Goal: Task Accomplishment & Management: Manage account settings

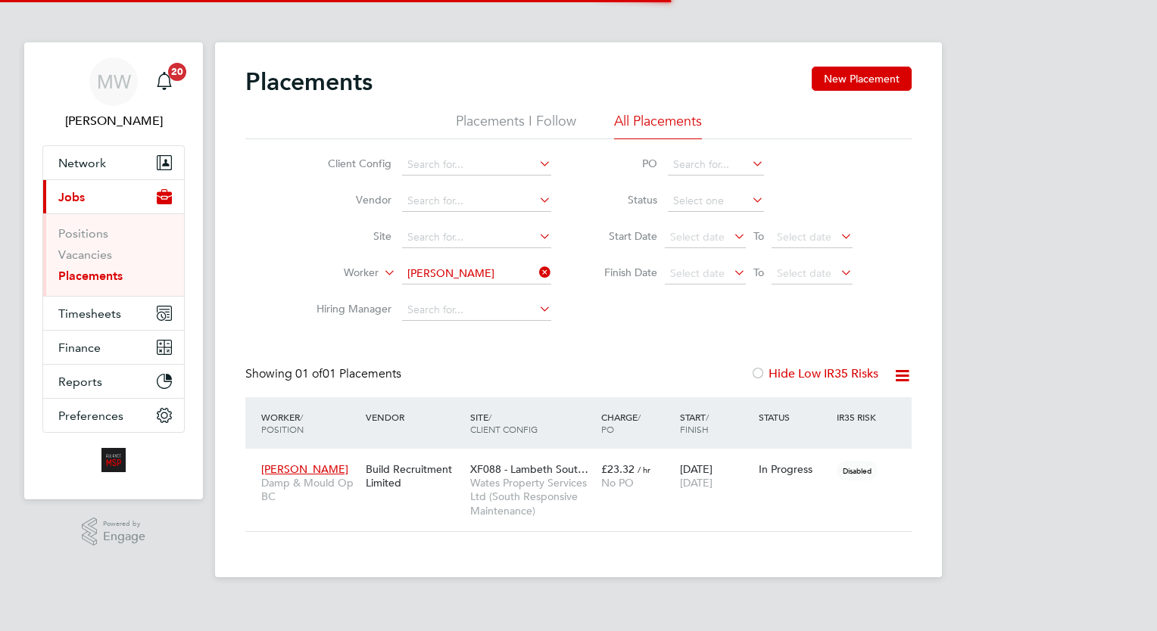
scroll to position [71, 132]
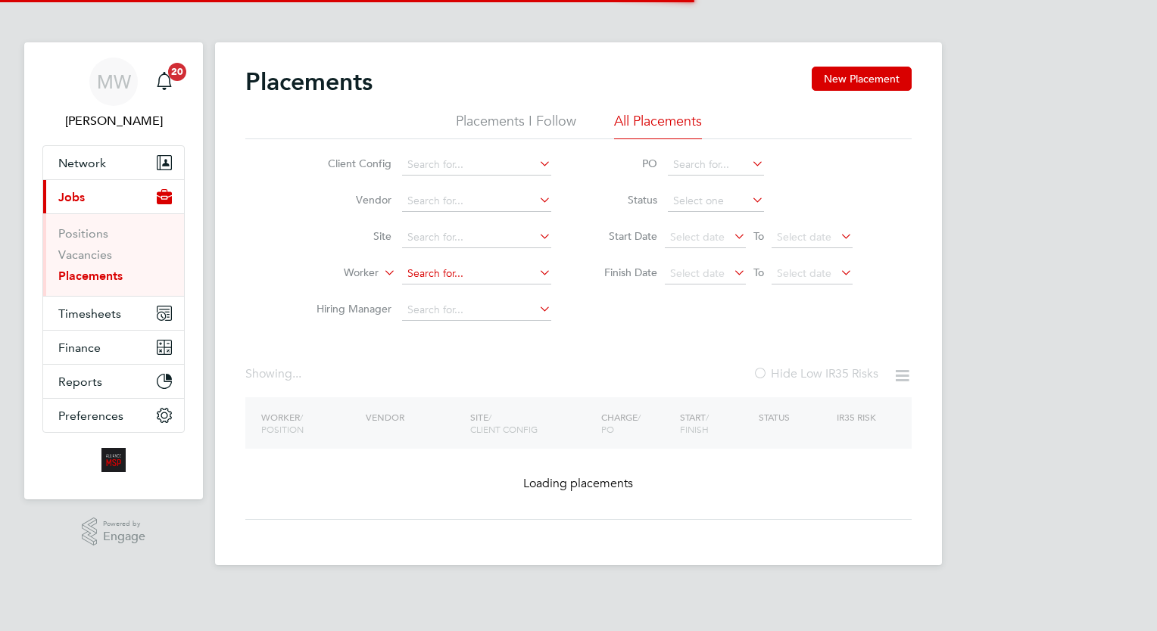
click at [494, 268] on input at bounding box center [476, 273] width 149 height 21
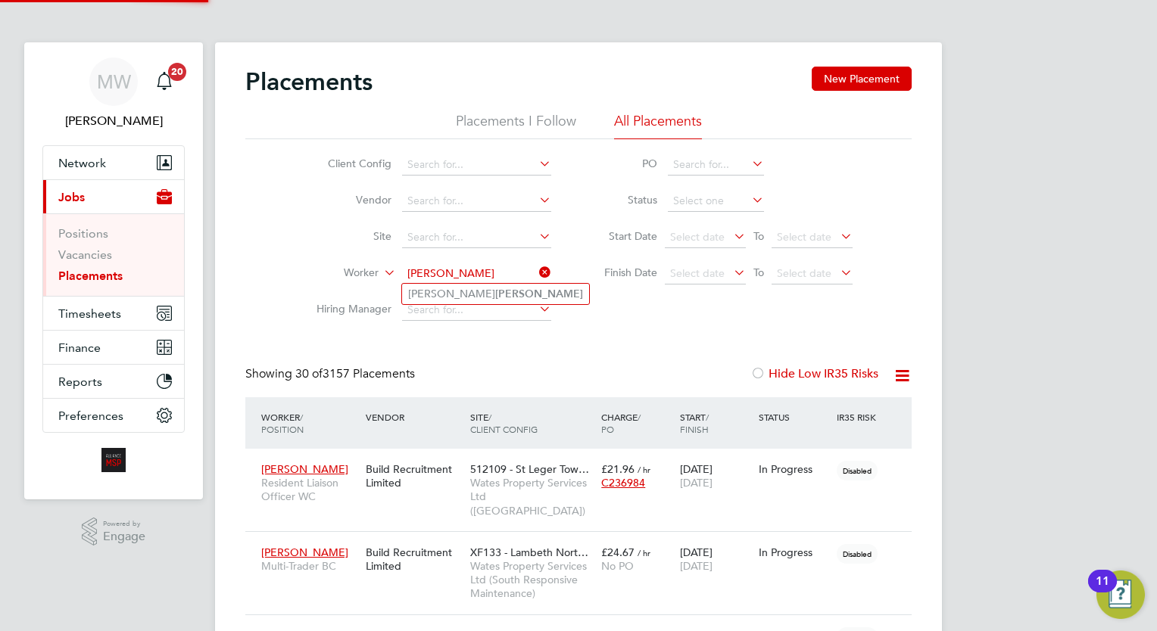
click at [495, 288] on b "Bayliss" at bounding box center [539, 294] width 88 height 13
type input "Craig Bayliss"
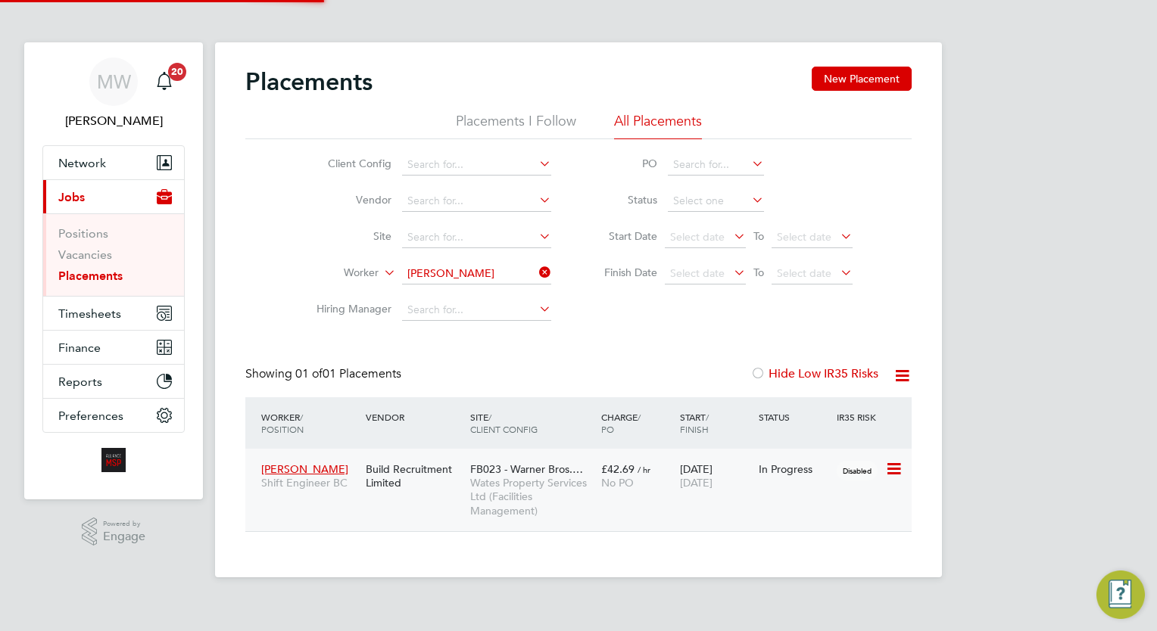
click at [653, 486] on div "No PO" at bounding box center [636, 483] width 71 height 14
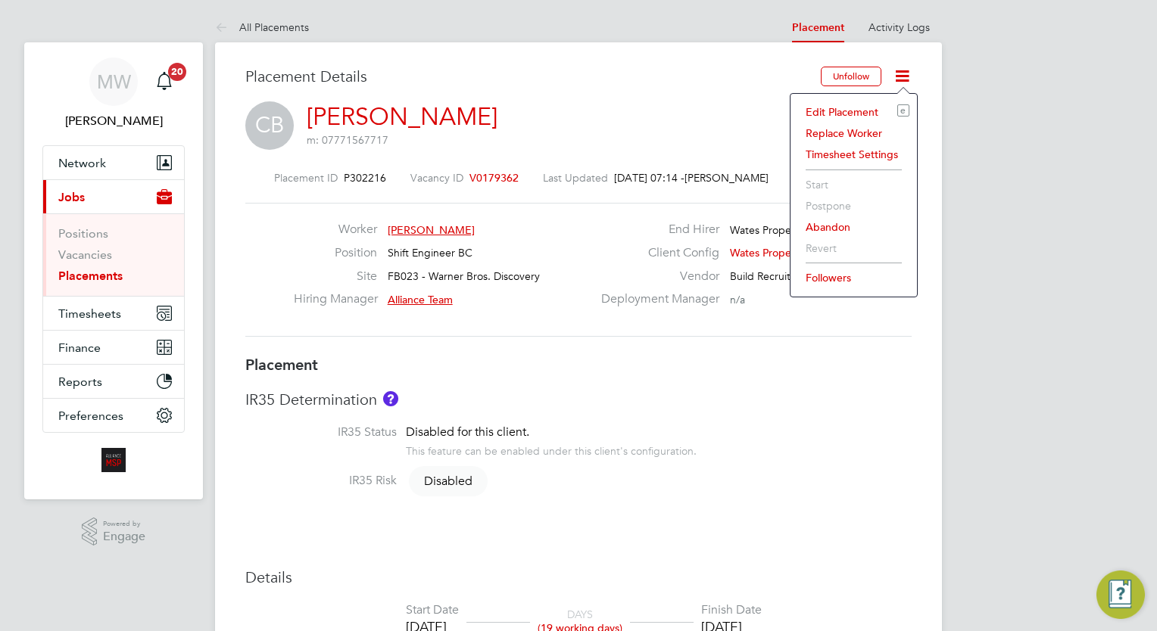
click at [867, 107] on li "Edit Placement e" at bounding box center [853, 111] width 111 height 21
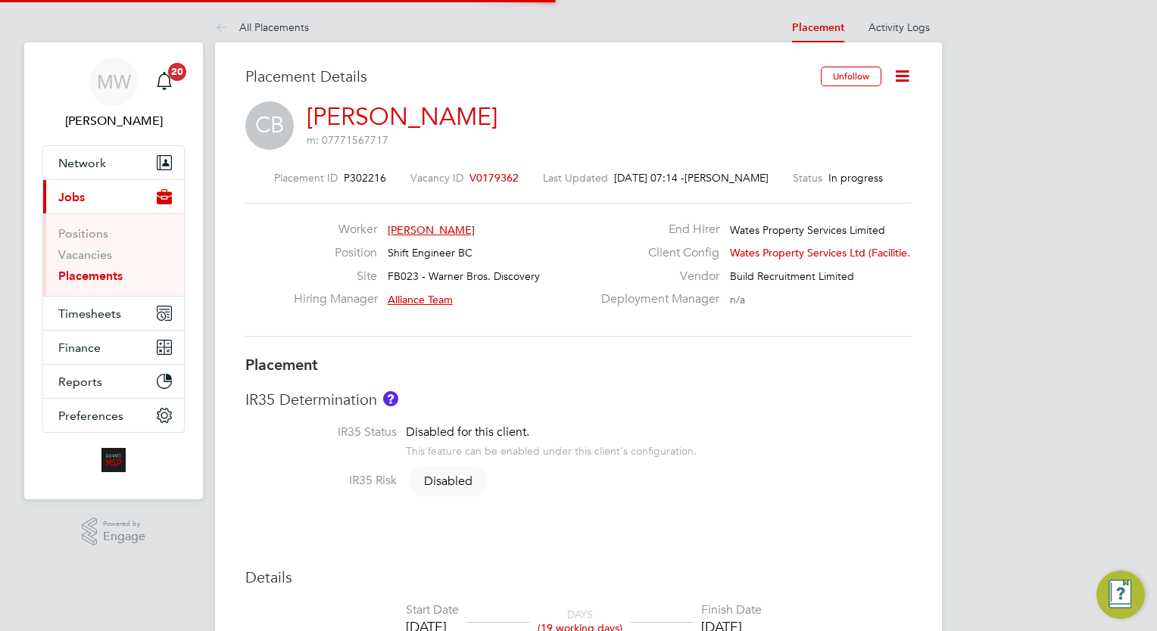
type input "Alliance Team"
type input "Frank Penfold"
type input "[DATE]"
type input "19 Sep 2025"
type input "08:00"
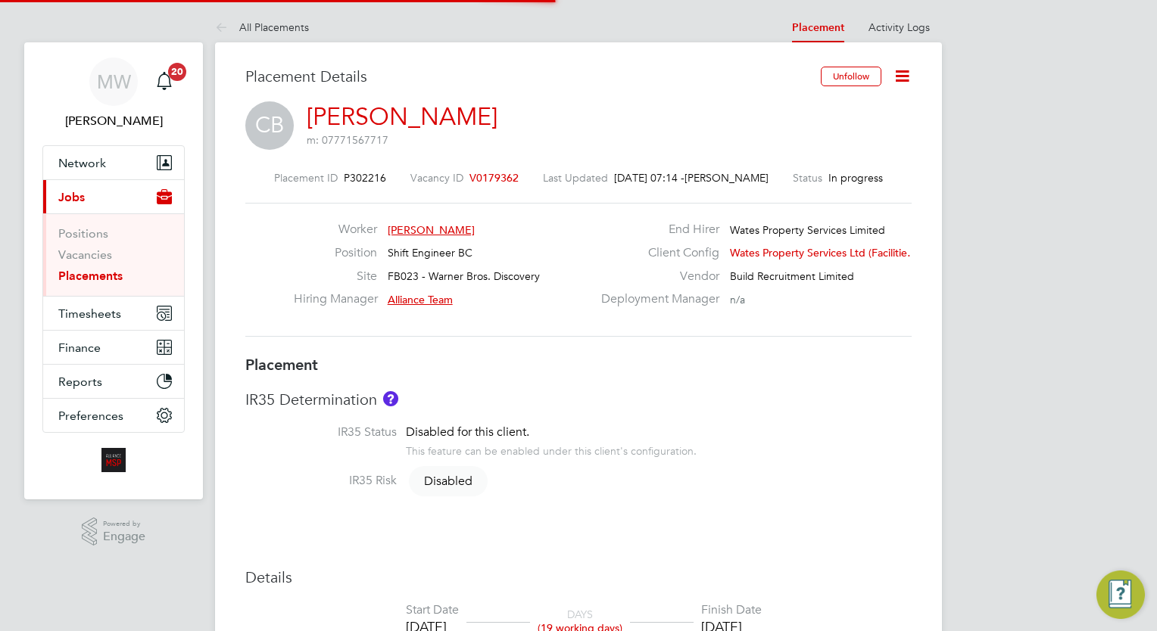
type input "17:00"
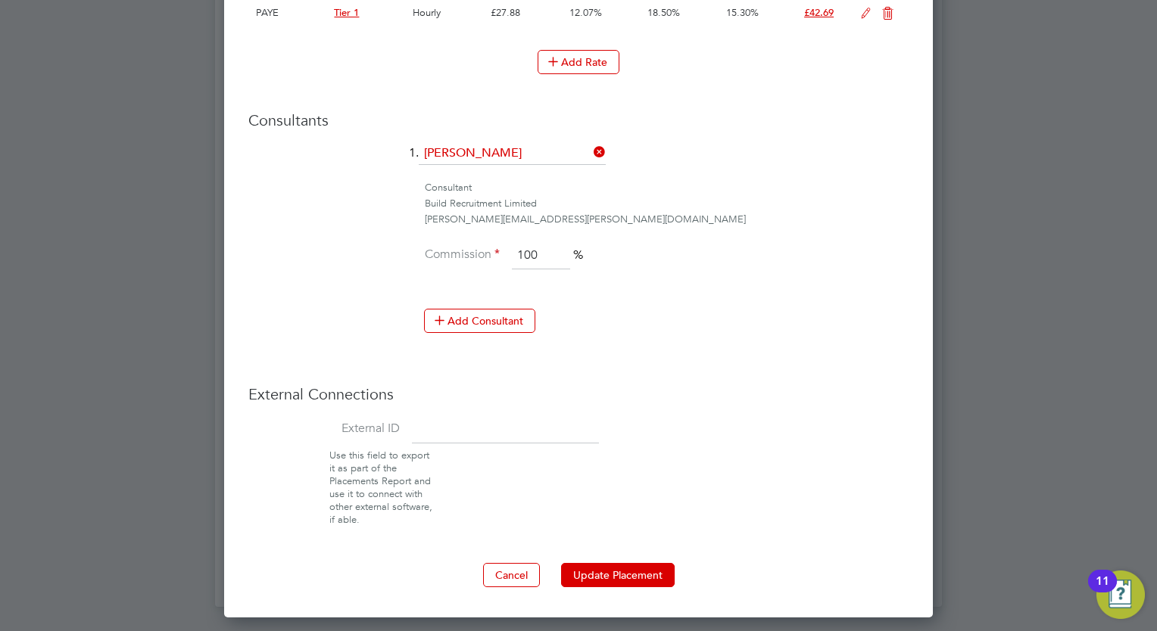
click at [475, 423] on input at bounding box center [505, 429] width 187 height 27
type input "08189"
click at [612, 567] on button "Update Placement" at bounding box center [618, 575] width 114 height 24
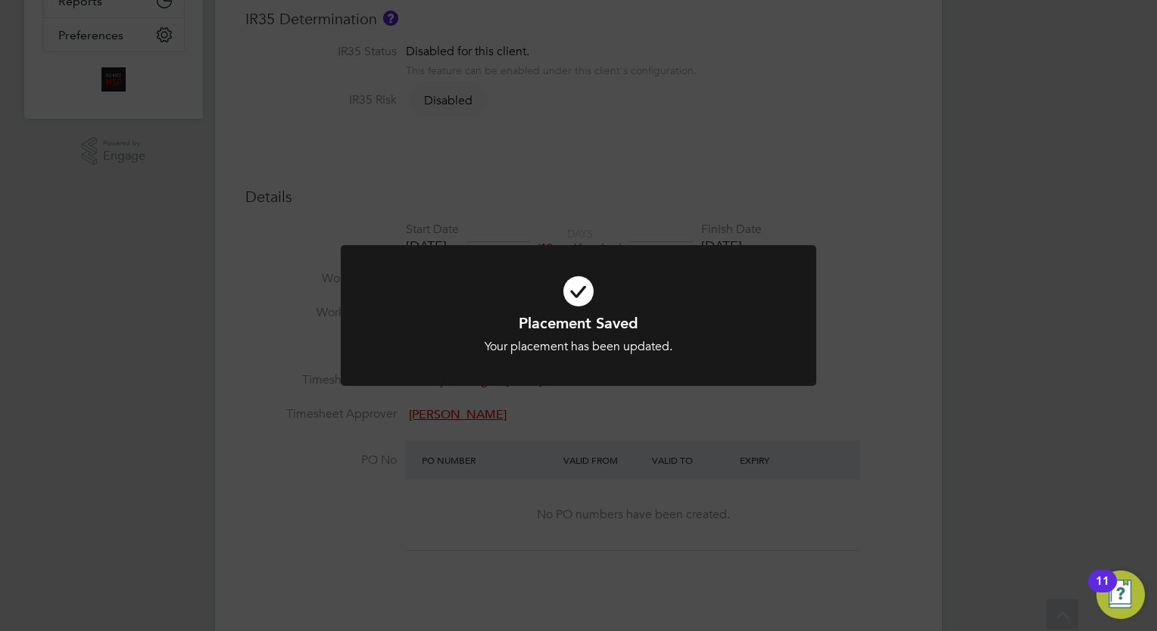
click at [554, 232] on div "Placement Saved Your placement has been updated. Cancel Okay" at bounding box center [578, 315] width 1157 height 631
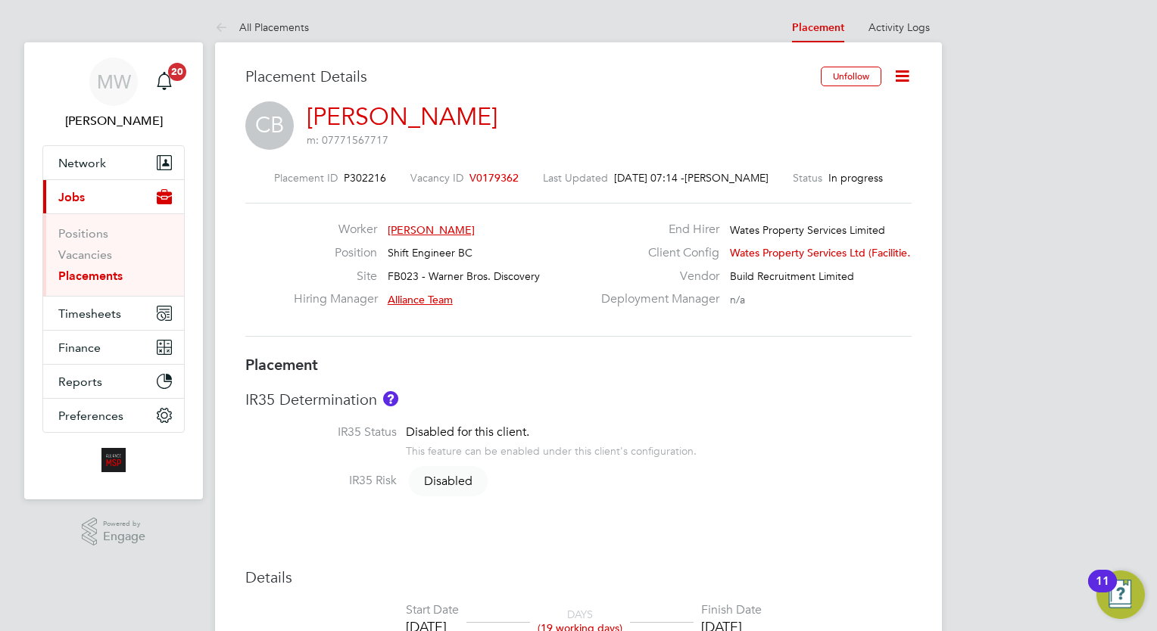
click at [102, 277] on link "Placements" at bounding box center [90, 276] width 64 height 14
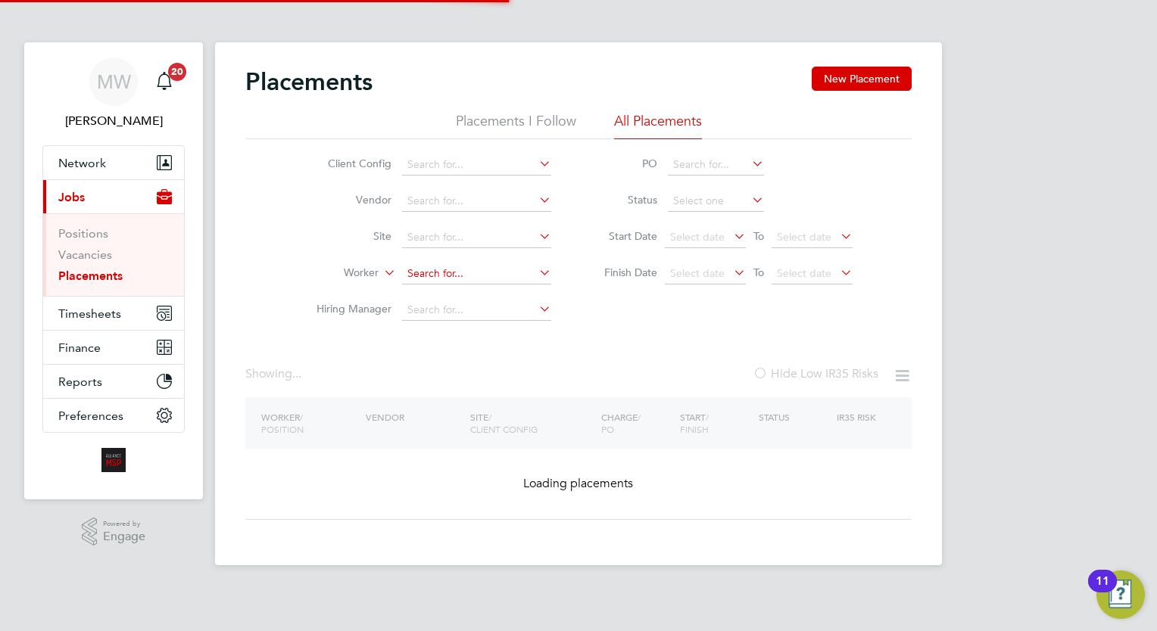
click at [473, 268] on input at bounding box center [476, 273] width 149 height 21
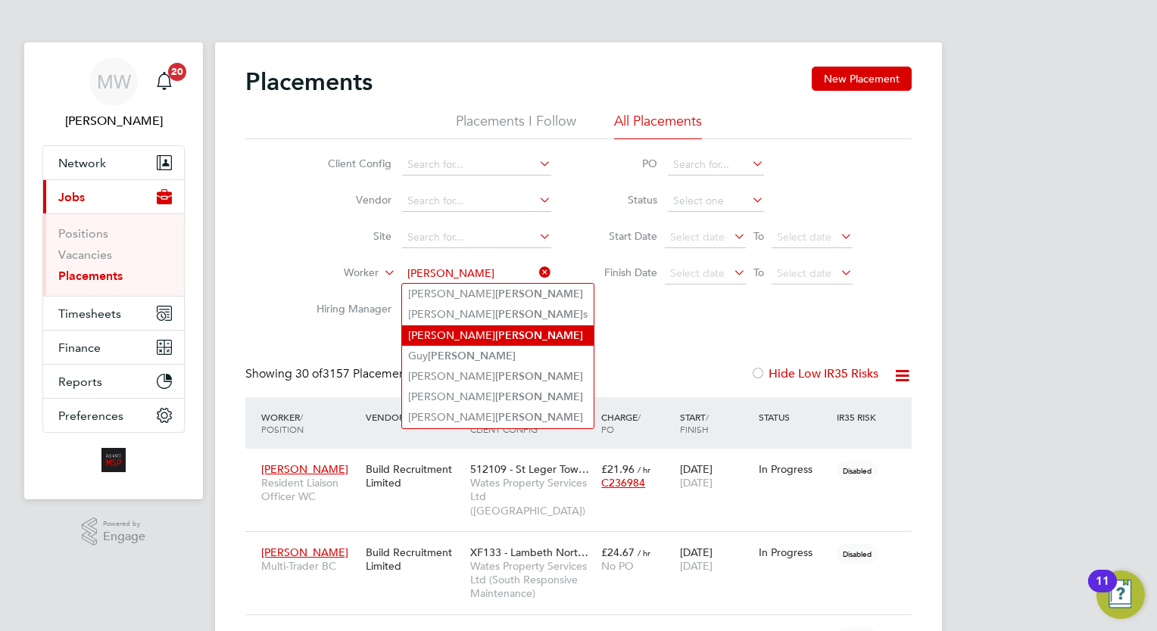
click at [466, 331] on li "Ella Cooper" at bounding box center [497, 335] width 191 height 20
type input "Ella Cooper"
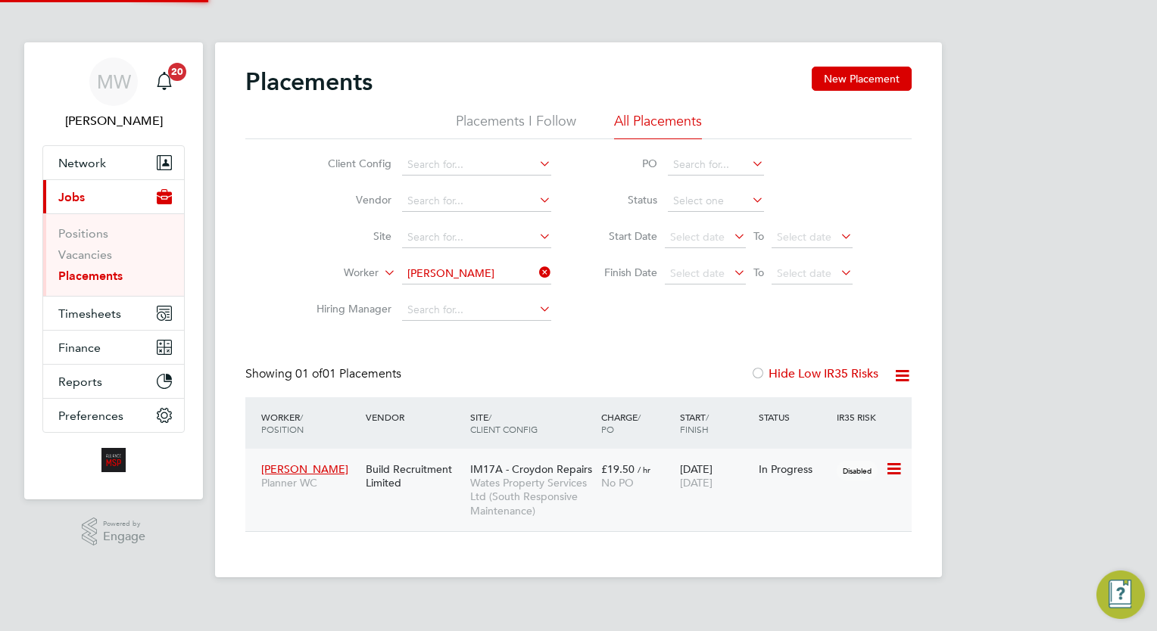
click at [690, 515] on div "Ella Cooper Planner WC Build Recruitment Limited IM17A - Croydon Repairs Wates …" at bounding box center [578, 490] width 666 height 83
click at [681, 500] on div "Ella Cooper Planner WC Build Recruitment Limited IM17A - Croydon Repairs Wates …" at bounding box center [578, 490] width 666 height 83
click at [670, 475] on div "£19.50 / hr No PO" at bounding box center [636, 476] width 79 height 42
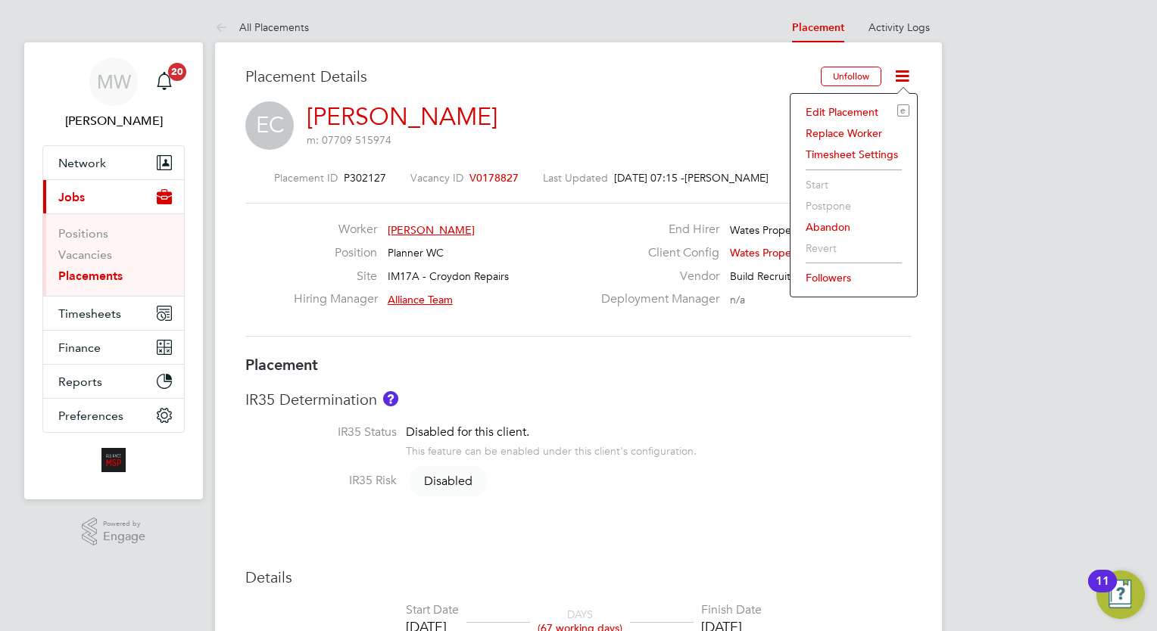
click at [858, 109] on li "Edit Placement e" at bounding box center [853, 111] width 111 height 21
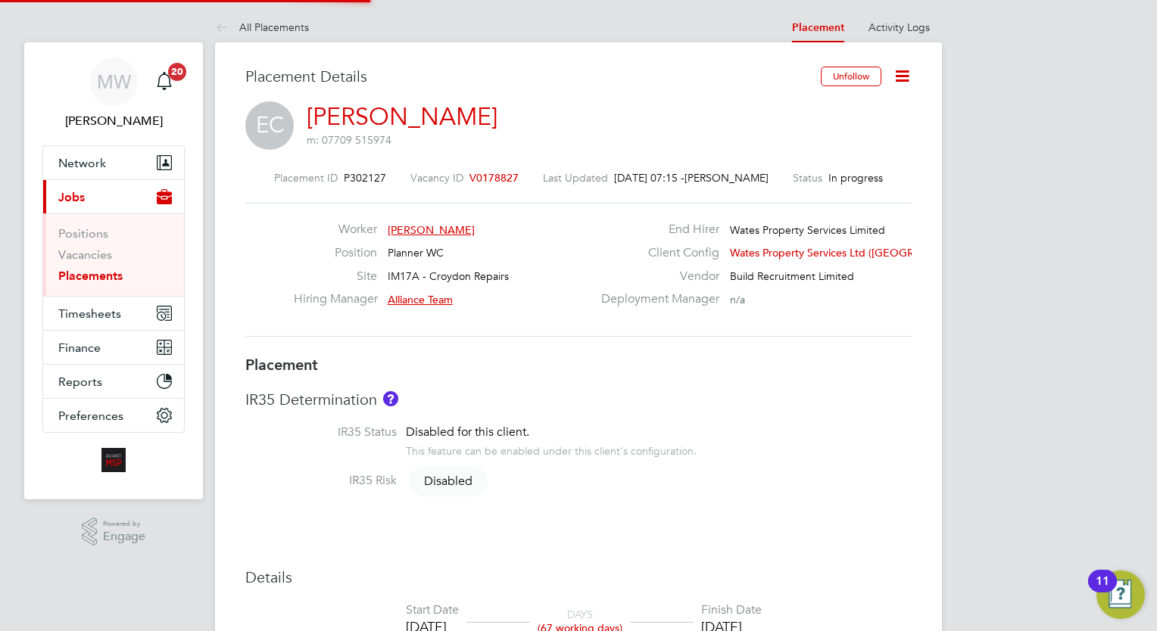
type input "Alliance Team"
type input "Daisy Cadman"
type input "[DATE]"
type input "02 Dec 2025"
type input "08:00"
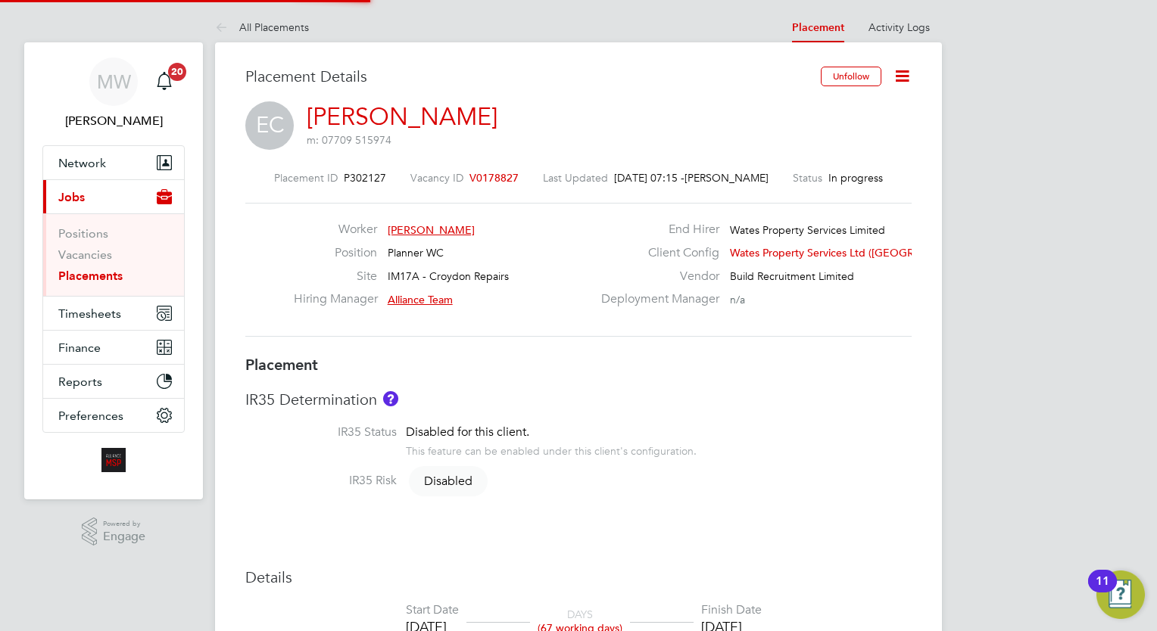
type input "17:00"
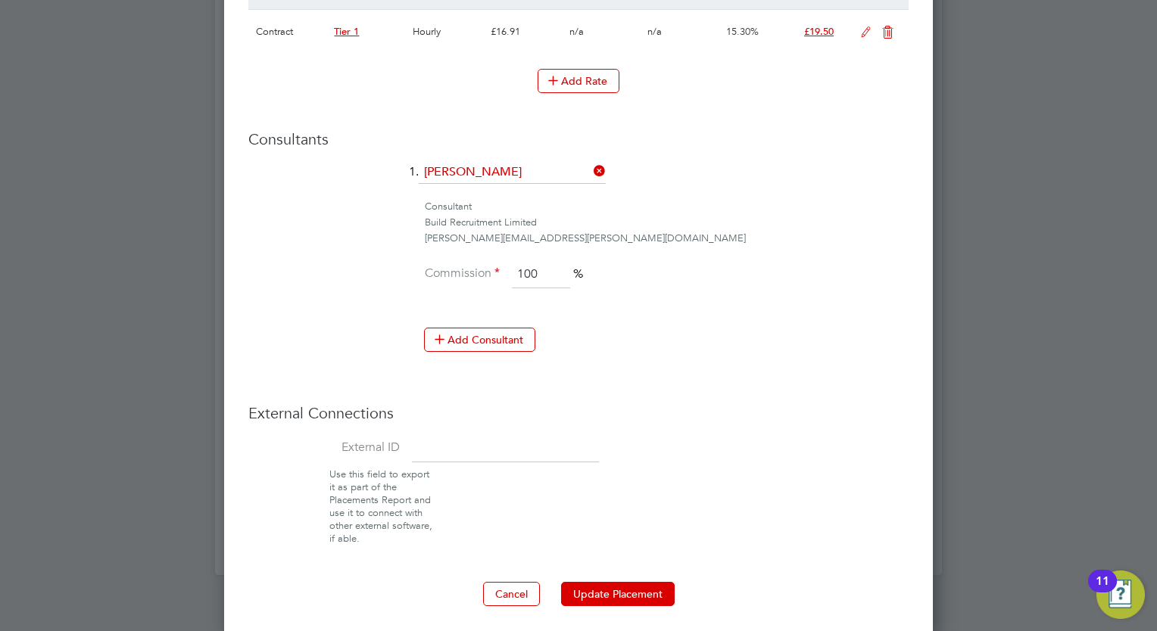
click at [467, 439] on input at bounding box center [505, 448] width 187 height 27
type input "08176"
click at [861, 440] on li "External ID 08176" at bounding box center [578, 451] width 660 height 33
click at [611, 589] on button "Update Placement" at bounding box center [618, 594] width 114 height 24
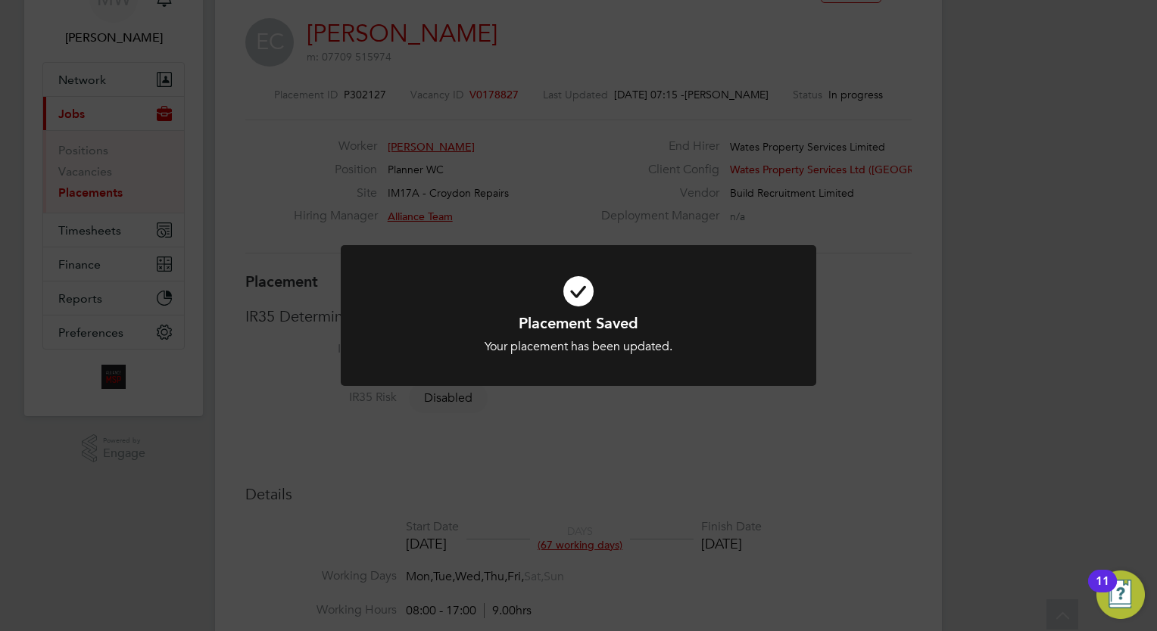
drag, startPoint x: 279, startPoint y: 117, endPoint x: 122, endPoint y: 209, distance: 181.9
click at [276, 117] on div "Placement Saved Your placement has been updated. Cancel Okay" at bounding box center [578, 315] width 1157 height 631
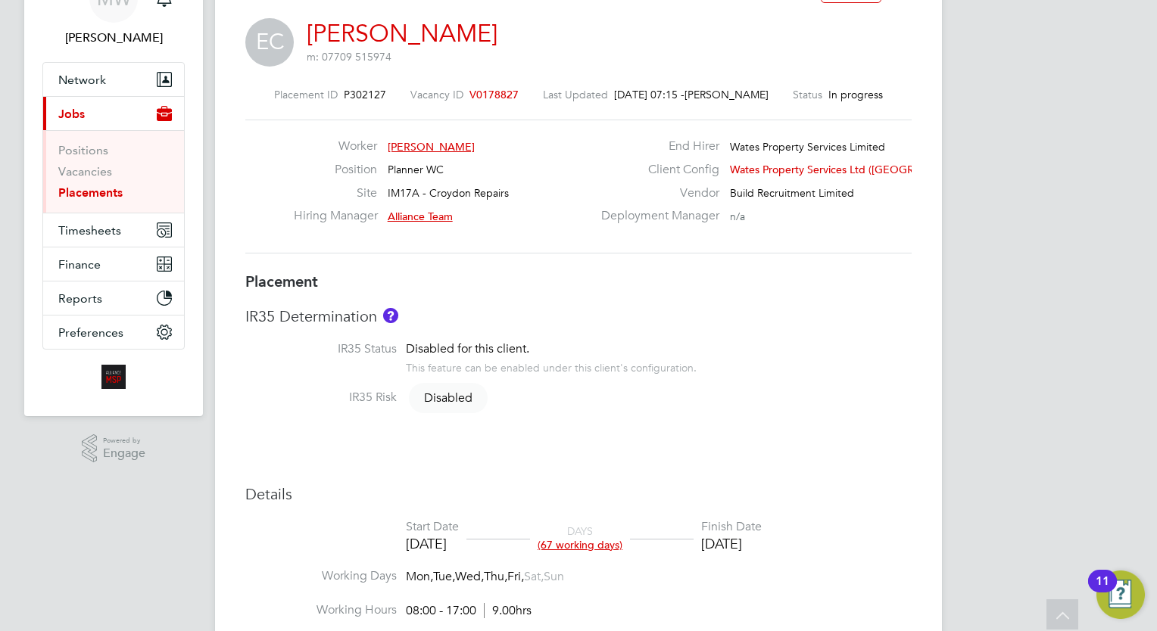
click at [73, 190] on link "Placements" at bounding box center [90, 192] width 64 height 14
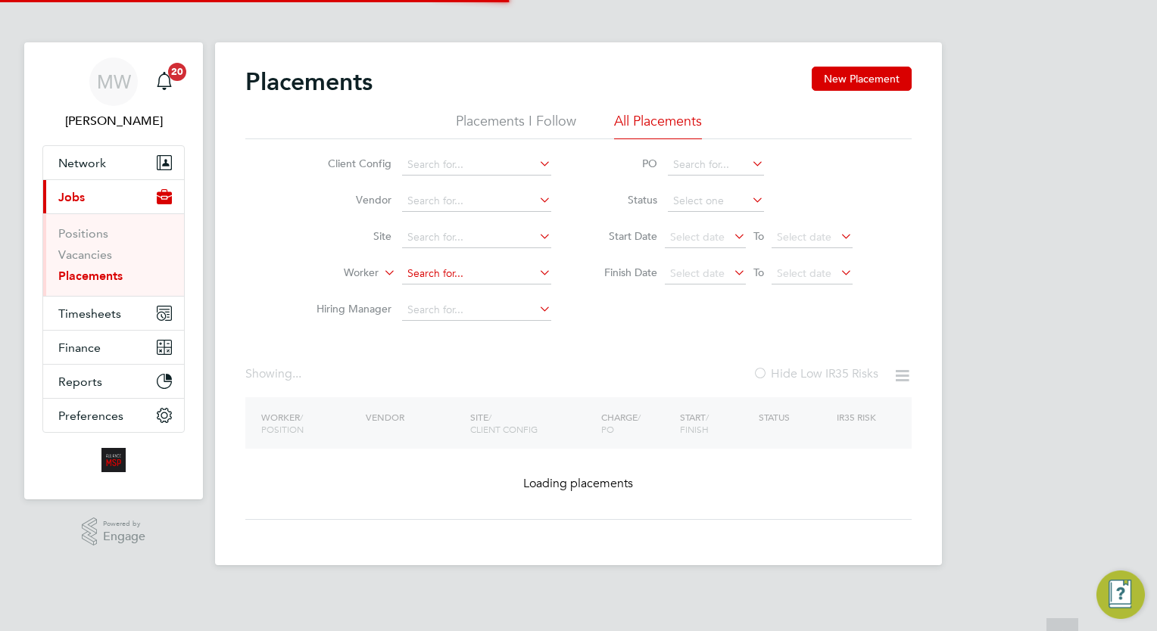
drag, startPoint x: 462, startPoint y: 280, endPoint x: 447, endPoint y: 274, distance: 17.0
click at [461, 280] on input at bounding box center [476, 273] width 149 height 21
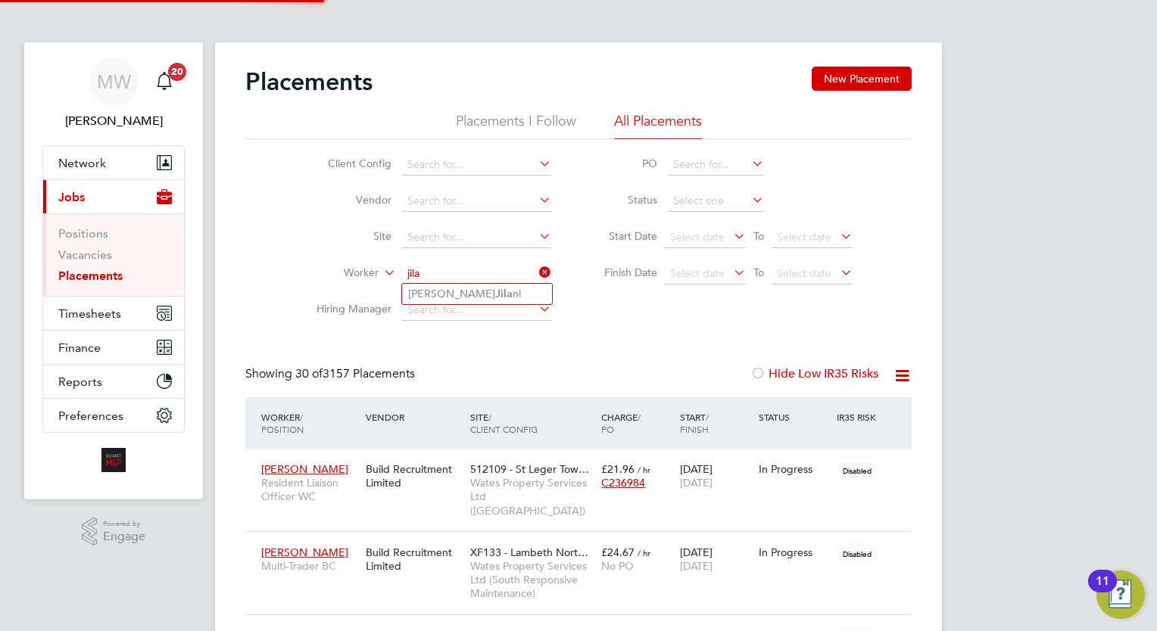
click at [462, 290] on li "Syed Jila ni" at bounding box center [477, 294] width 150 height 20
type input "[PERSON_NAME]"
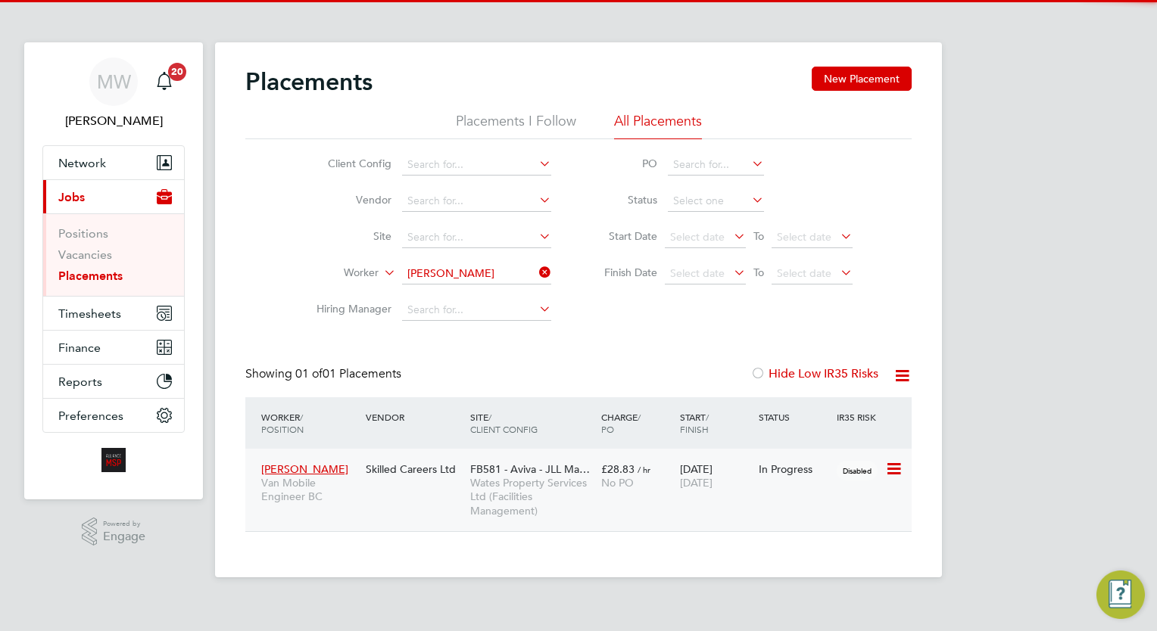
click at [630, 474] on span "£28.83" at bounding box center [617, 469] width 33 height 14
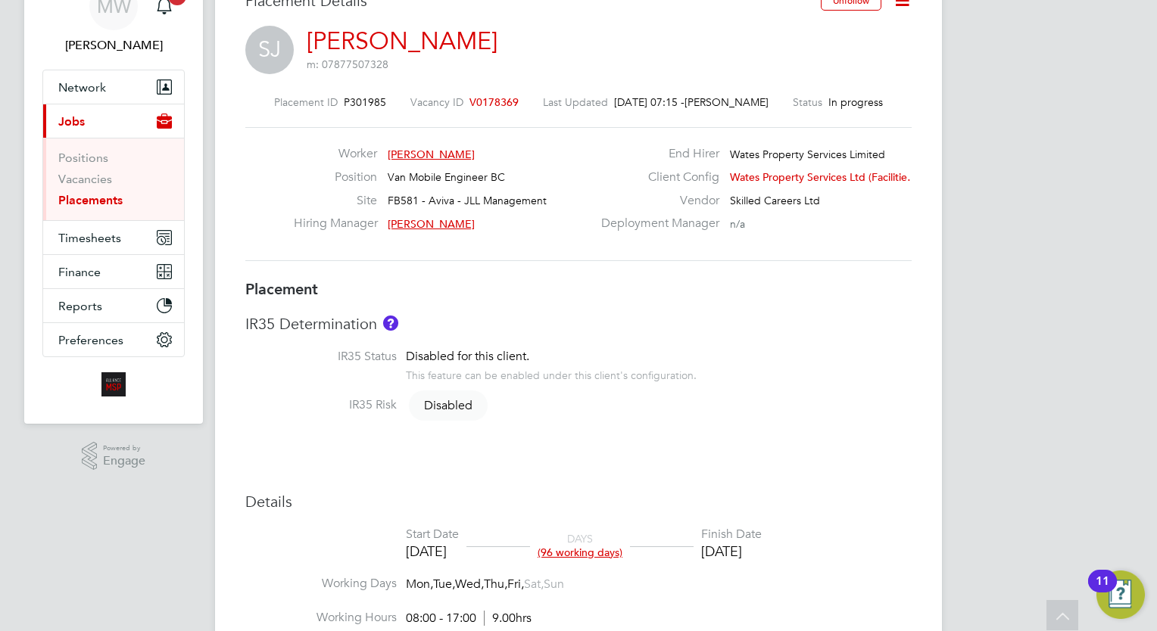
scroll to position [3, 0]
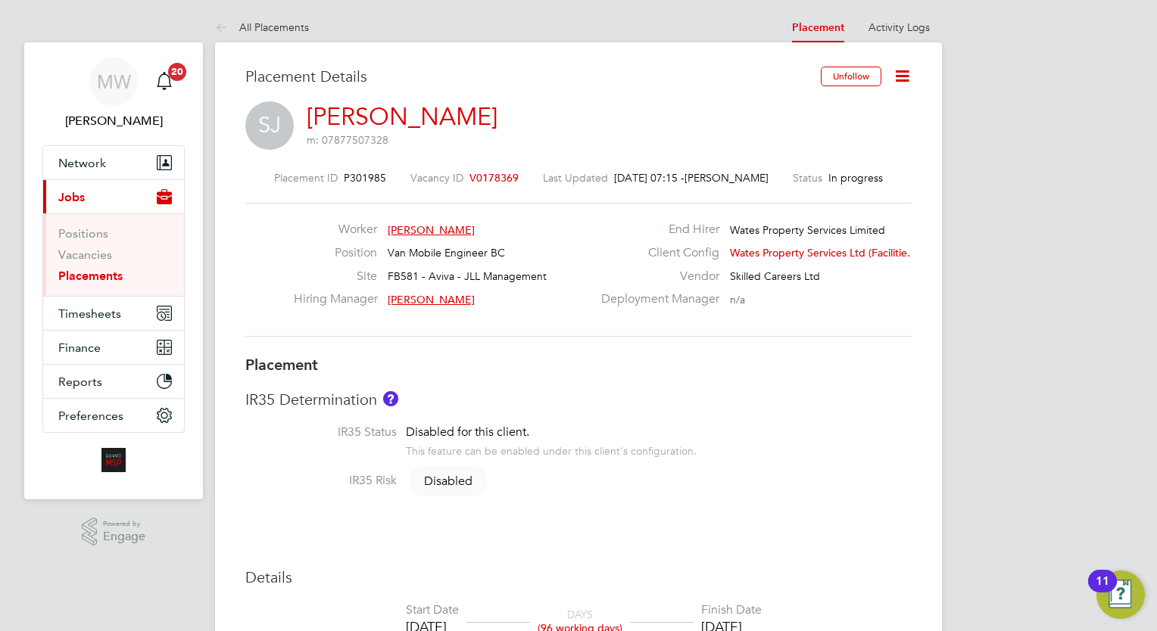
click at [875, 30] on link "Activity Logs" at bounding box center [898, 27] width 61 height 14
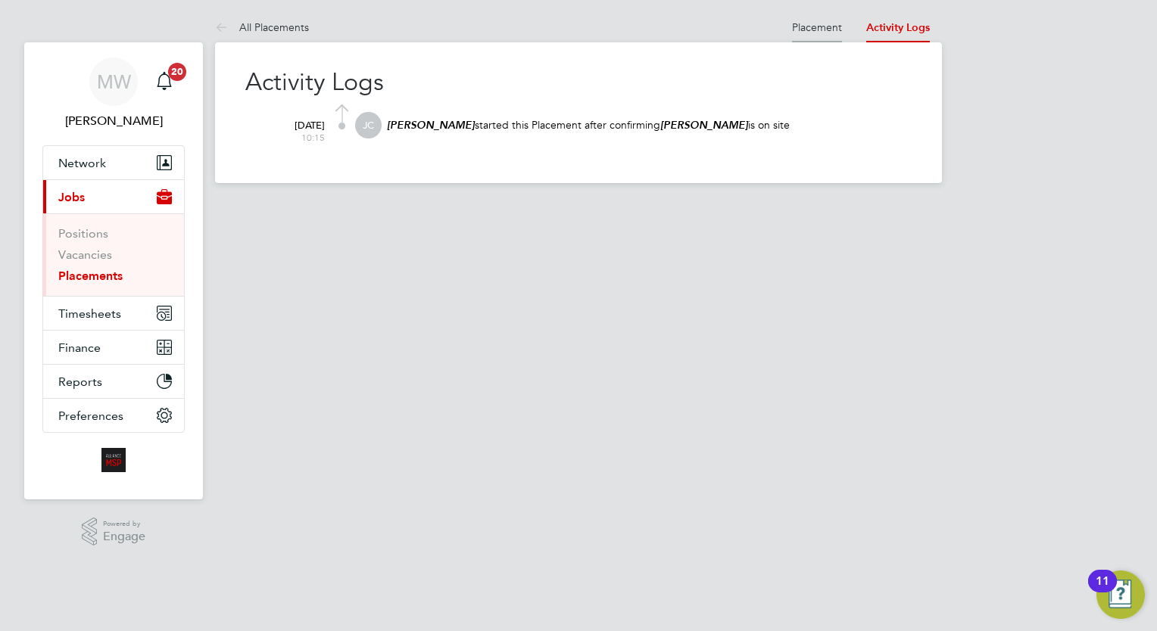
click at [821, 30] on link "Placement" at bounding box center [817, 27] width 50 height 14
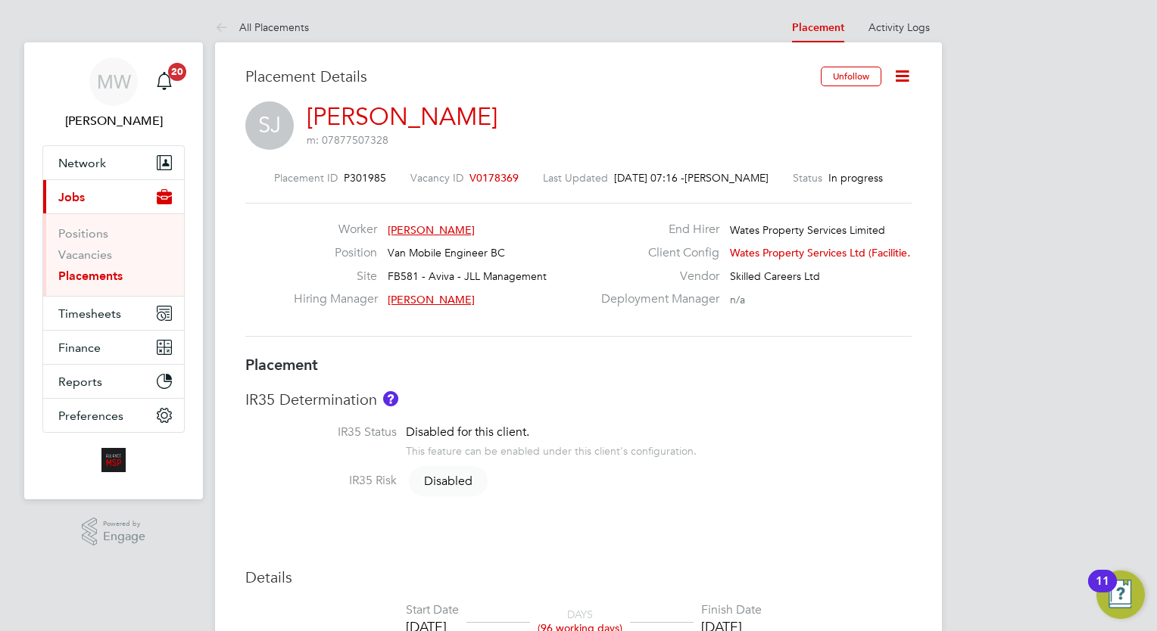
click at [895, 71] on icon at bounding box center [901, 76] width 19 height 19
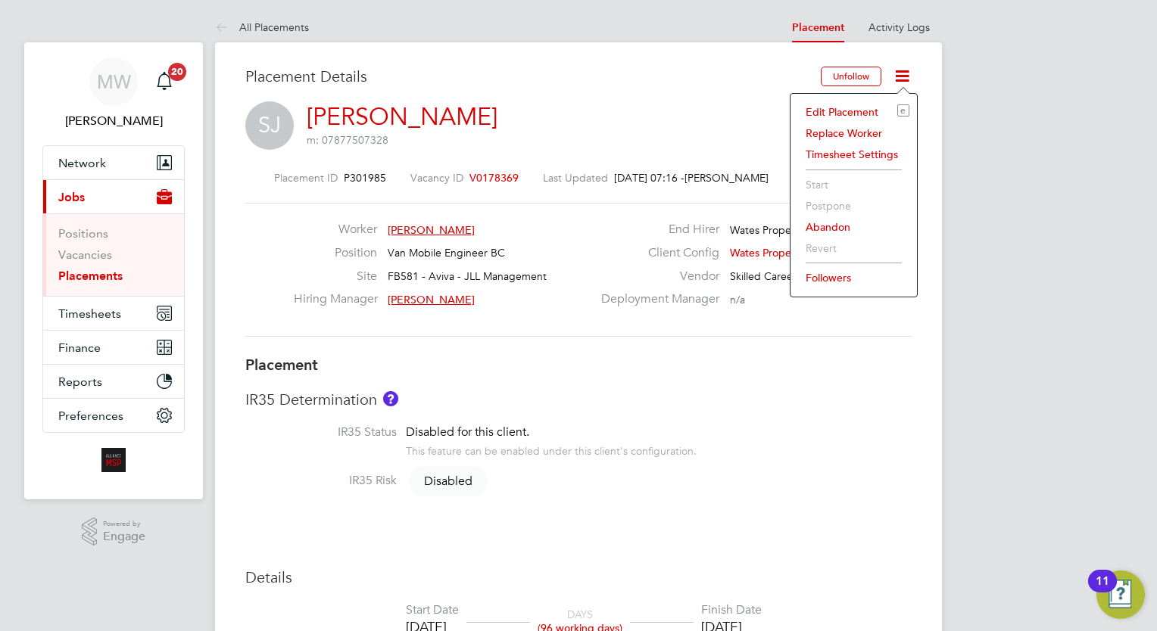
drag, startPoint x: 836, startPoint y: 113, endPoint x: 827, endPoint y: 114, distance: 10.0
click at [836, 113] on li "Edit Placement e" at bounding box center [853, 111] width 111 height 21
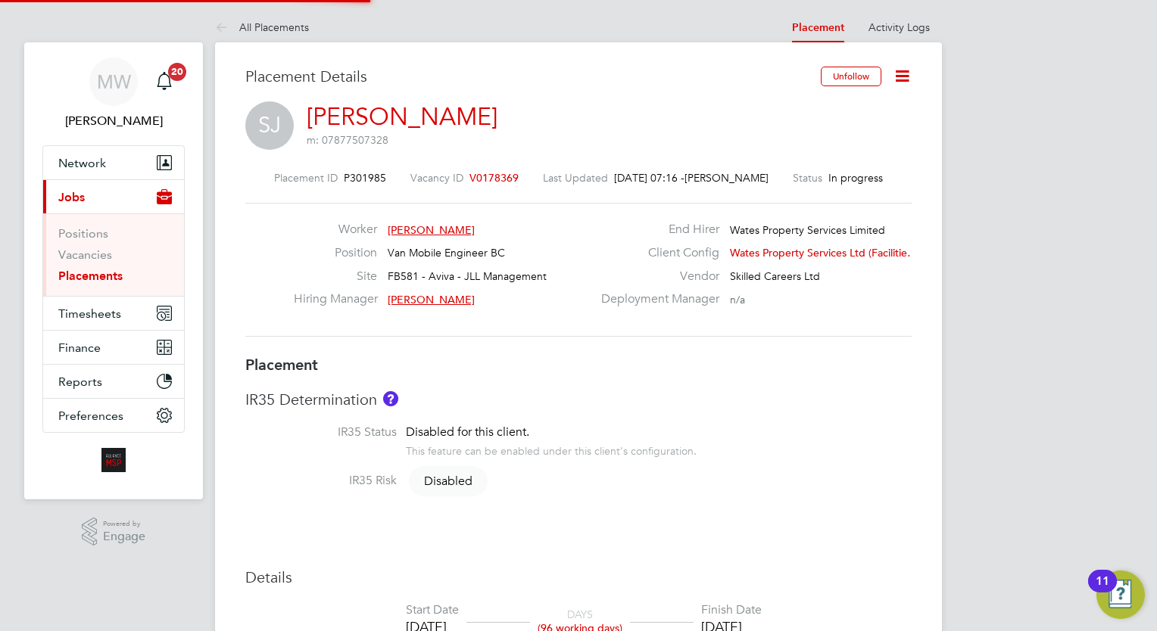
type input "[PERSON_NAME]"
type input "[DATE]"
type input "08:00"
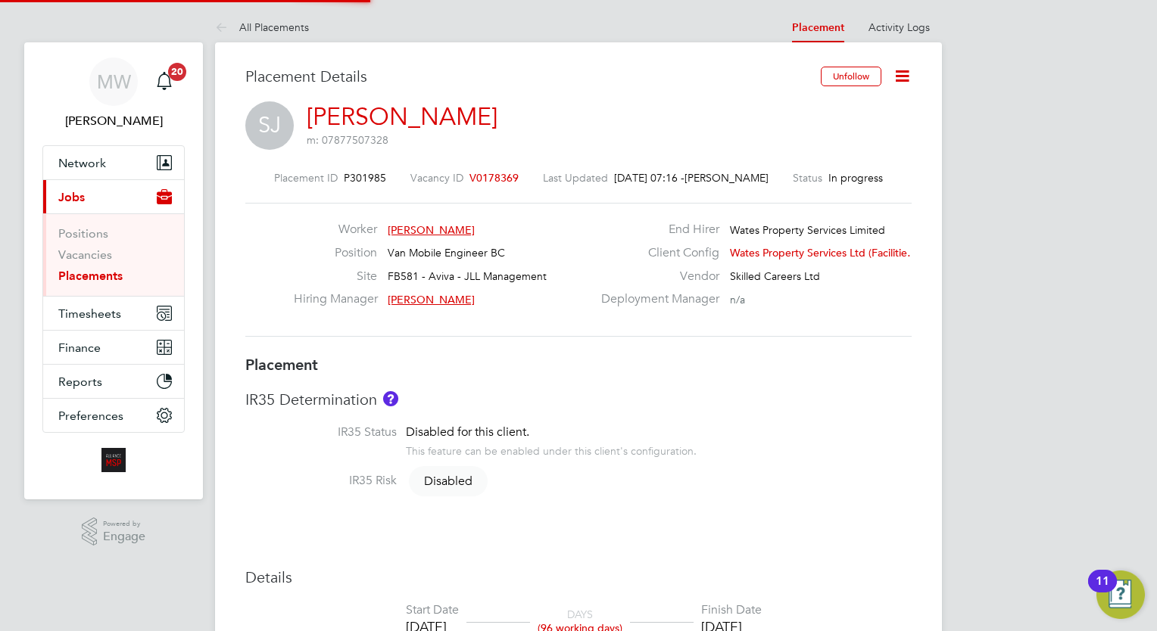
type input "17:00"
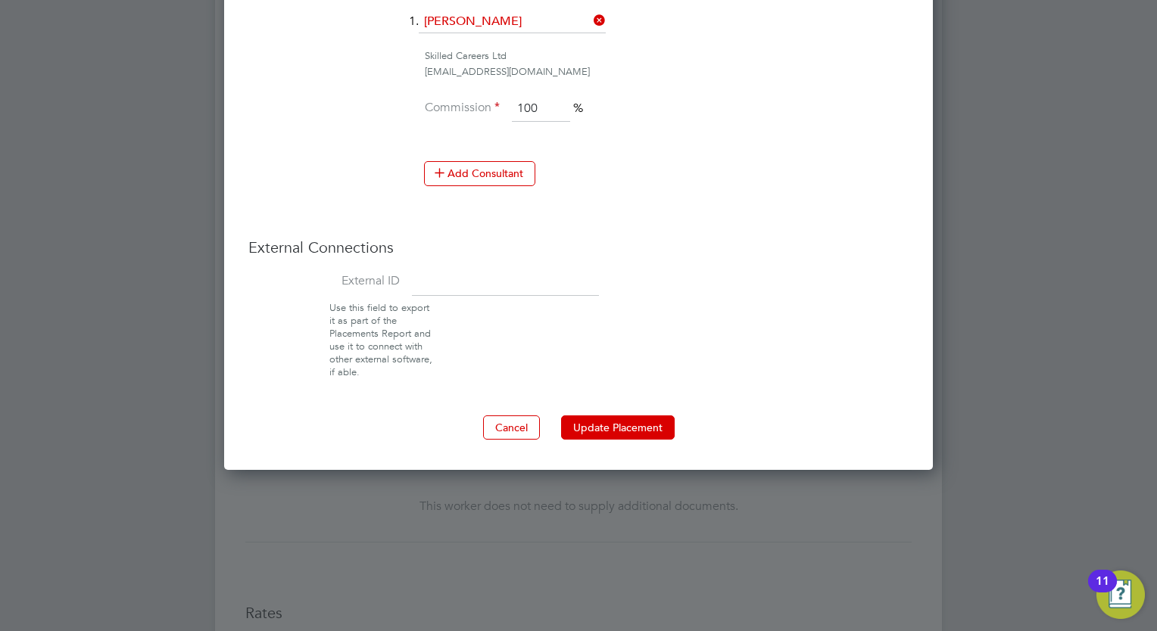
click at [472, 269] on input at bounding box center [505, 282] width 187 height 27
type input "08161"
click at [618, 430] on button "Update Placement" at bounding box center [618, 428] width 114 height 24
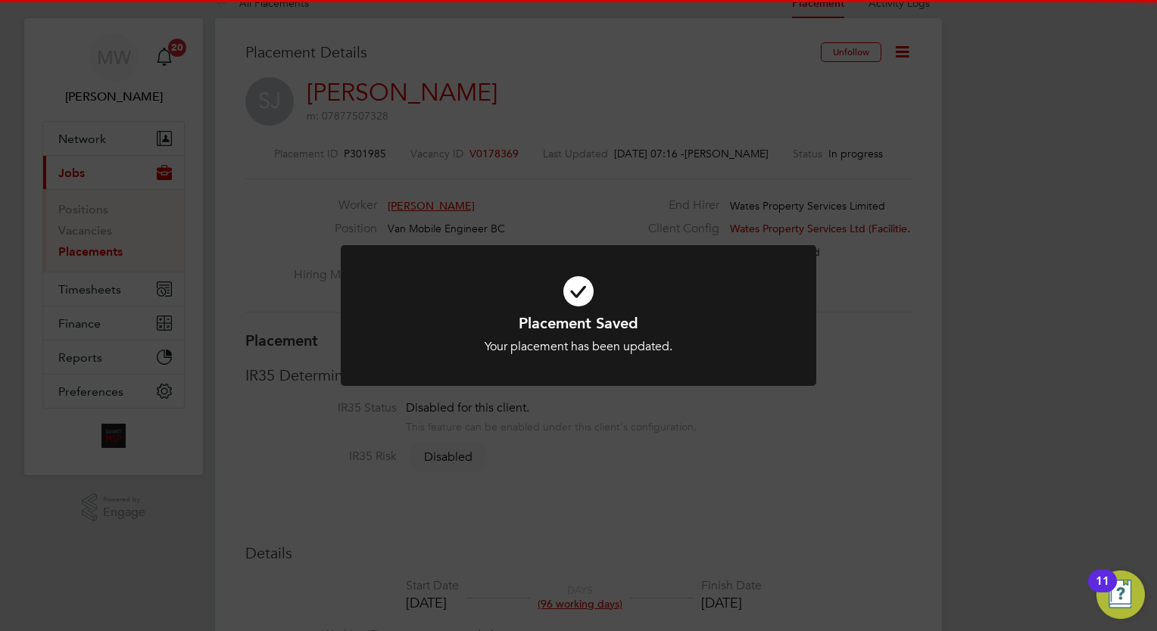
click at [575, 52] on div "Placement Saved Your placement has been updated. Cancel Okay" at bounding box center [578, 315] width 1157 height 631
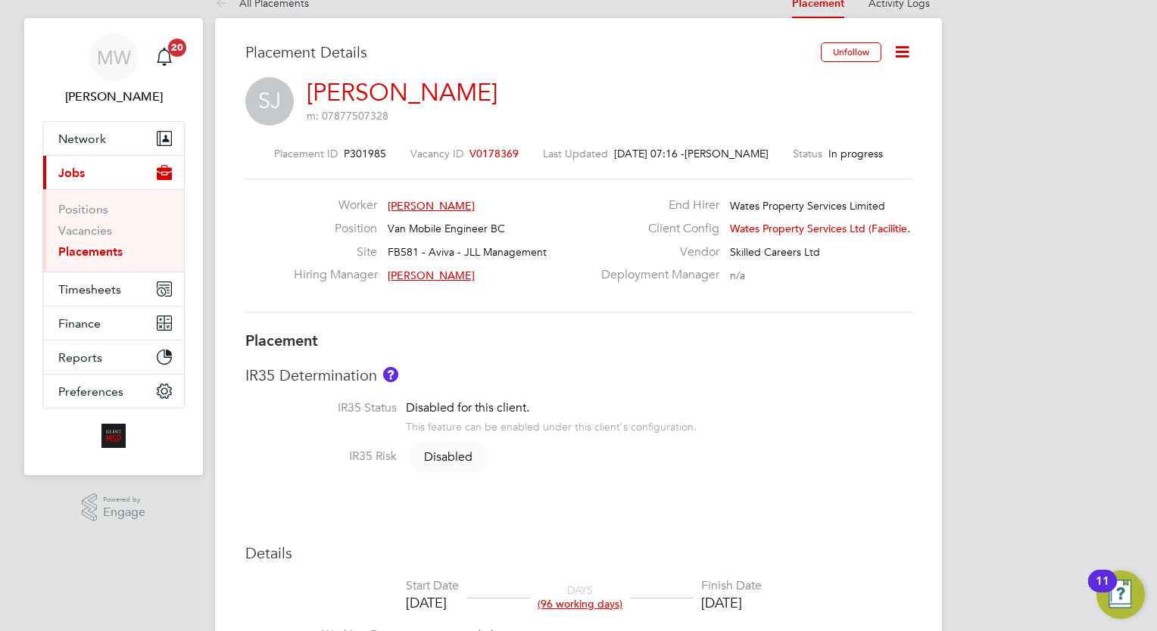
click at [599, 338] on h3 "Placement" at bounding box center [578, 341] width 666 height 20
